Goal: Task Accomplishment & Management: Manage account settings

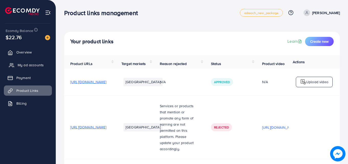
click at [32, 63] on span "My ad accounts" at bounding box center [31, 64] width 26 height 5
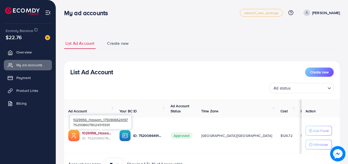
click at [111, 132] on link "1029956_Hassam_1750906624197" at bounding box center [96, 132] width 29 height 5
